Goal: Task Accomplishment & Management: Complete application form

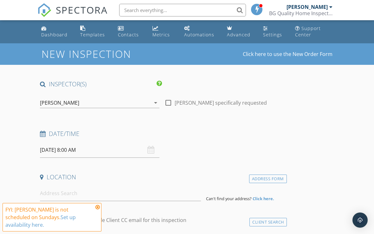
click at [156, 150] on input "[DATE] 8:00 AM" at bounding box center [99, 151] width 119 height 16
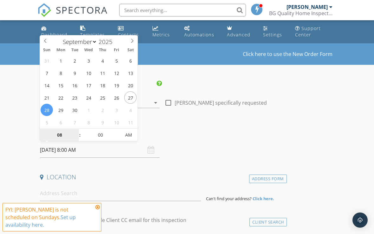
type input "[DATE] 8:00 AM"
select select "9"
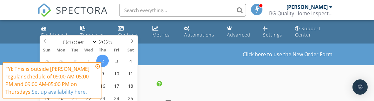
type input "3"
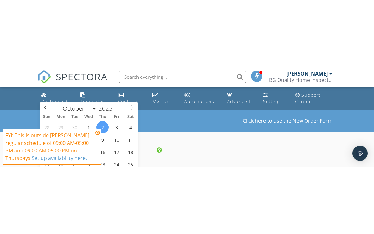
scroll to position [85, 0]
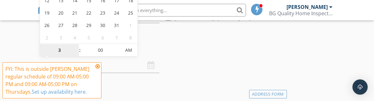
click at [131, 46] on span "AM" at bounding box center [128, 50] width 17 height 13
type input "[DATE] 3:00 PM"
type input "03"
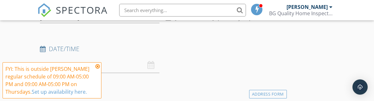
click at [208, 59] on div "Date/Time [DATE] 3:00 PM" at bounding box center [161, 59] width 249 height 28
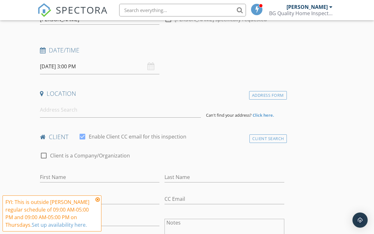
scroll to position [83, 0]
click at [99, 195] on input "Email" at bounding box center [99, 200] width 119 height 10
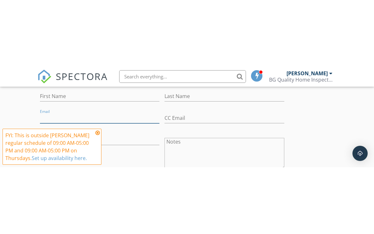
scroll to position [232, 0]
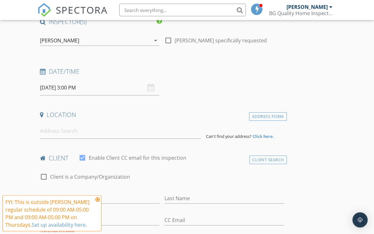
scroll to position [62, 0]
click at [96, 199] on icon at bounding box center [97, 199] width 4 height 5
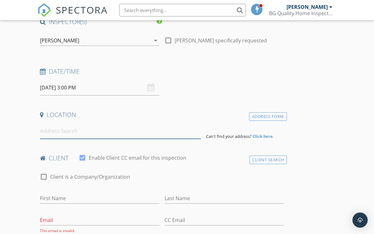
click at [99, 134] on input at bounding box center [120, 132] width 161 height 16
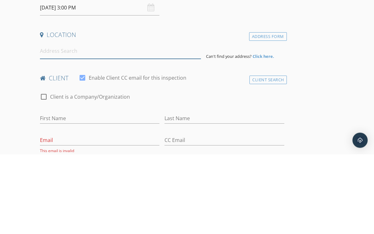
scroll to position [143, 0]
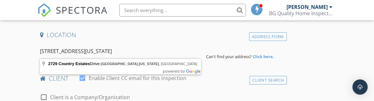
type input "[STREET_ADDRESS][US_STATE]"
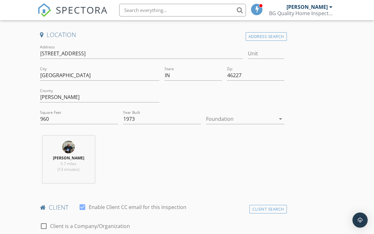
click at [277, 115] on icon "arrow_drop_down" at bounding box center [281, 119] width 8 height 8
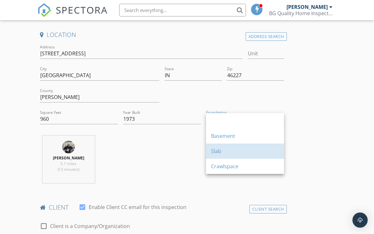
click at [217, 152] on div "Slab" at bounding box center [245, 152] width 68 height 8
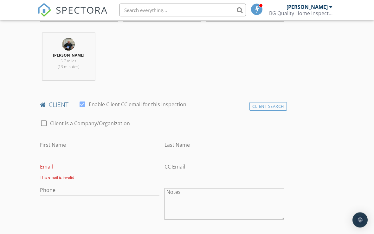
scroll to position [248, 0]
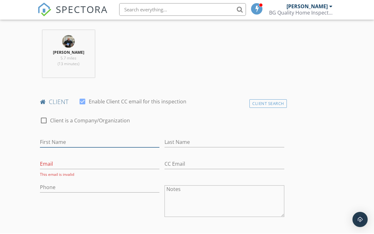
click at [82, 138] on input "First Name" at bounding box center [99, 143] width 119 height 10
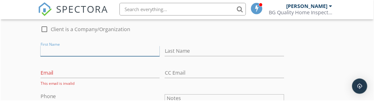
scroll to position [340, 0]
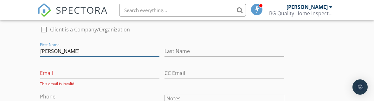
type input "[PERSON_NAME]"
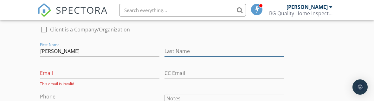
click at [220, 49] on input "Last Name" at bounding box center [223, 51] width 119 height 10
type input "[PERSON_NAME]"
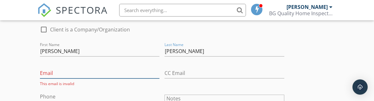
click at [85, 69] on input "Email" at bounding box center [99, 73] width 119 height 10
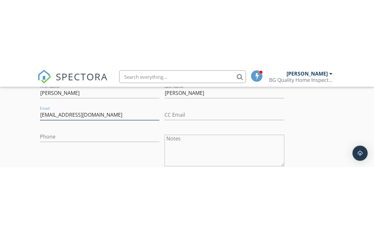
scroll to position [364, 0]
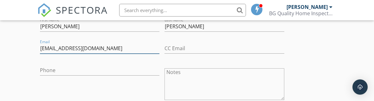
type input "[EMAIL_ADDRESS][DOMAIN_NAME]"
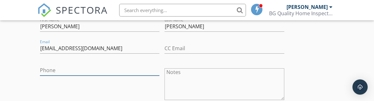
click at [80, 67] on input "Phone" at bounding box center [99, 70] width 119 height 10
type input "[PHONE_NUMBER]"
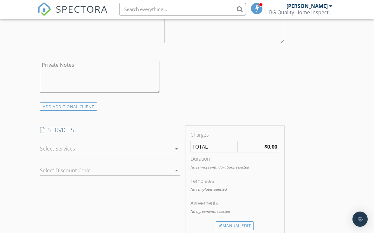
click at [172, 150] on div "arrow_drop_down" at bounding box center [175, 150] width 9 height 8
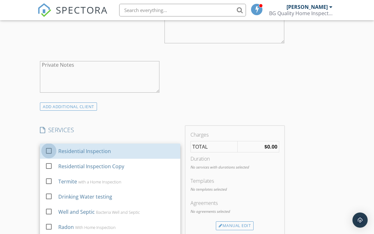
click at [49, 151] on div at bounding box center [48, 151] width 11 height 11
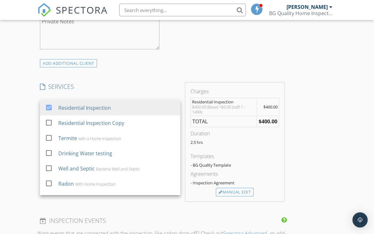
scroll to position [465, 0]
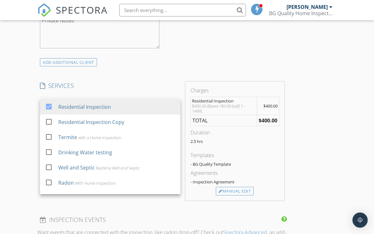
click at [243, 192] on div "Manual Edit" at bounding box center [235, 191] width 38 height 9
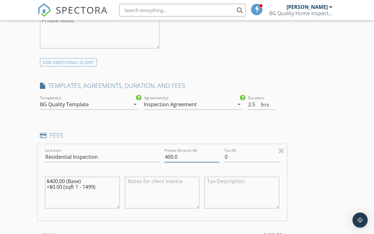
click at [166, 152] on input "400.0" at bounding box center [191, 157] width 55 height 10
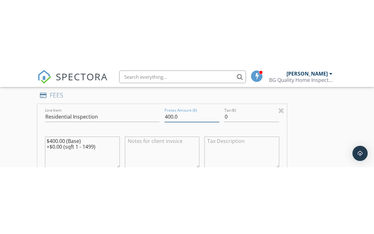
scroll to position [570, 0]
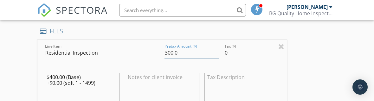
type input "300.0"
click at [324, 54] on div "INSPECTOR(S) check_box [PERSON_NAME] PRIMARY [PERSON_NAME] arrow_drop_down chec…" at bounding box center [186, 89] width 299 height 1157
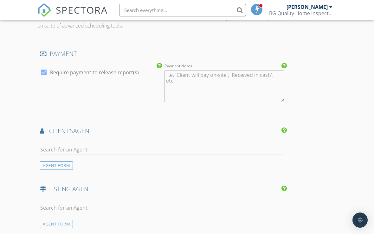
scroll to position [739, 0]
click at [85, 147] on input "text" at bounding box center [162, 150] width 244 height 10
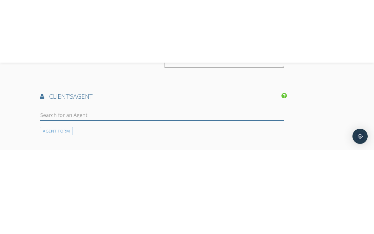
scroll to position [837, 0]
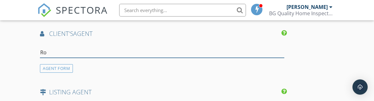
type input "Rox"
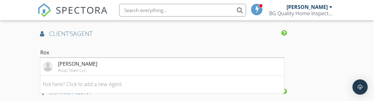
click at [90, 63] on li "[PERSON_NAME] Acup Team LLC" at bounding box center [162, 67] width 244 height 18
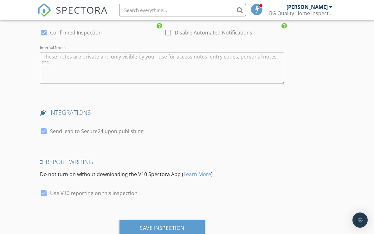
scroll to position [1203, 0]
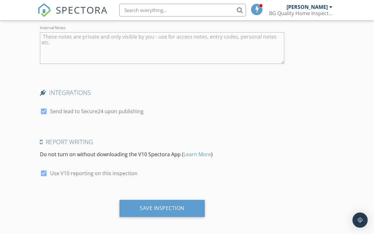
click at [184, 207] on div "Save Inspection" at bounding box center [162, 208] width 45 height 6
